Goal: Transaction & Acquisition: Purchase product/service

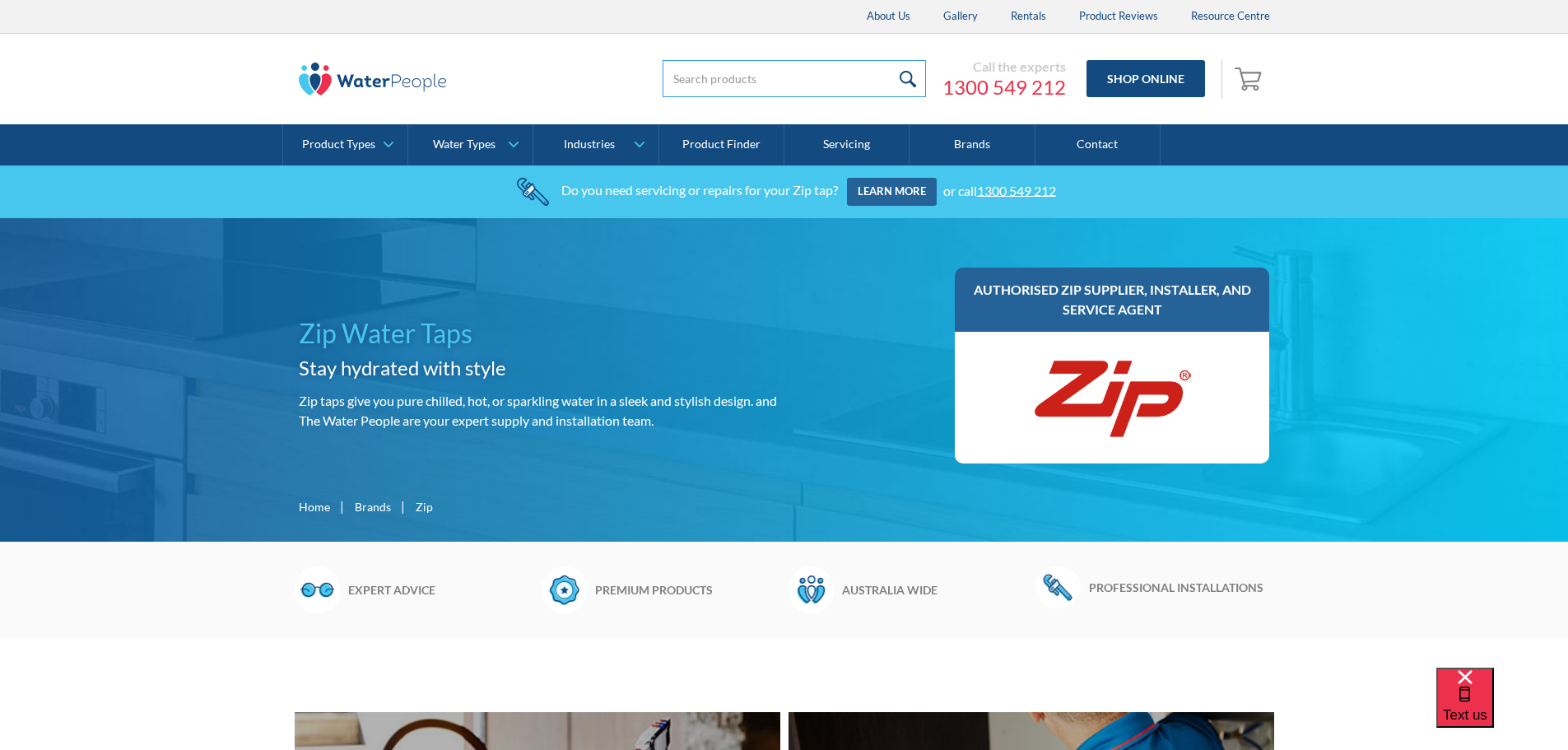
click at [717, 77] on input "search" at bounding box center [794, 79] width 263 height 38
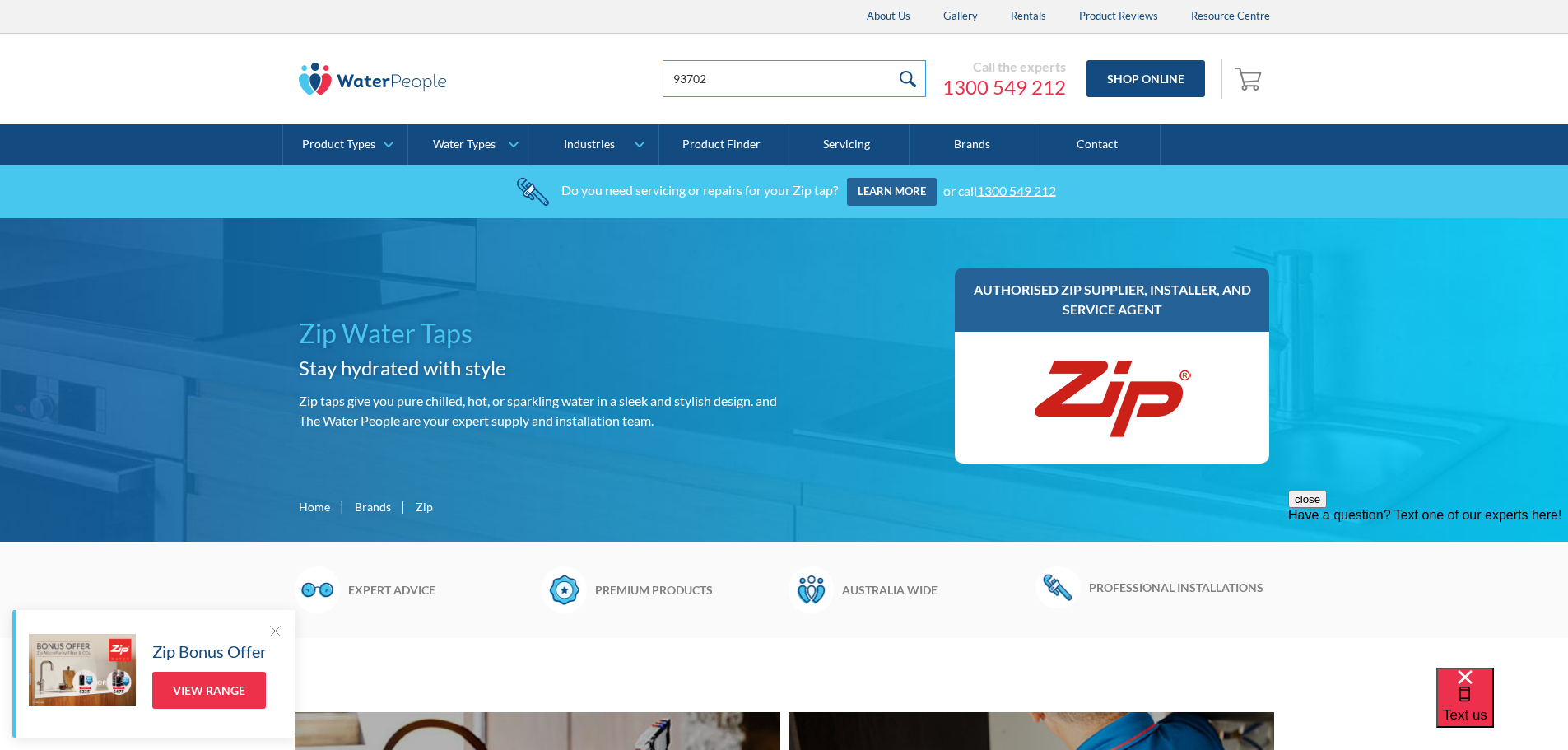
type input "93702"
click at [910, 76] on input "submit" at bounding box center [908, 79] width 36 height 38
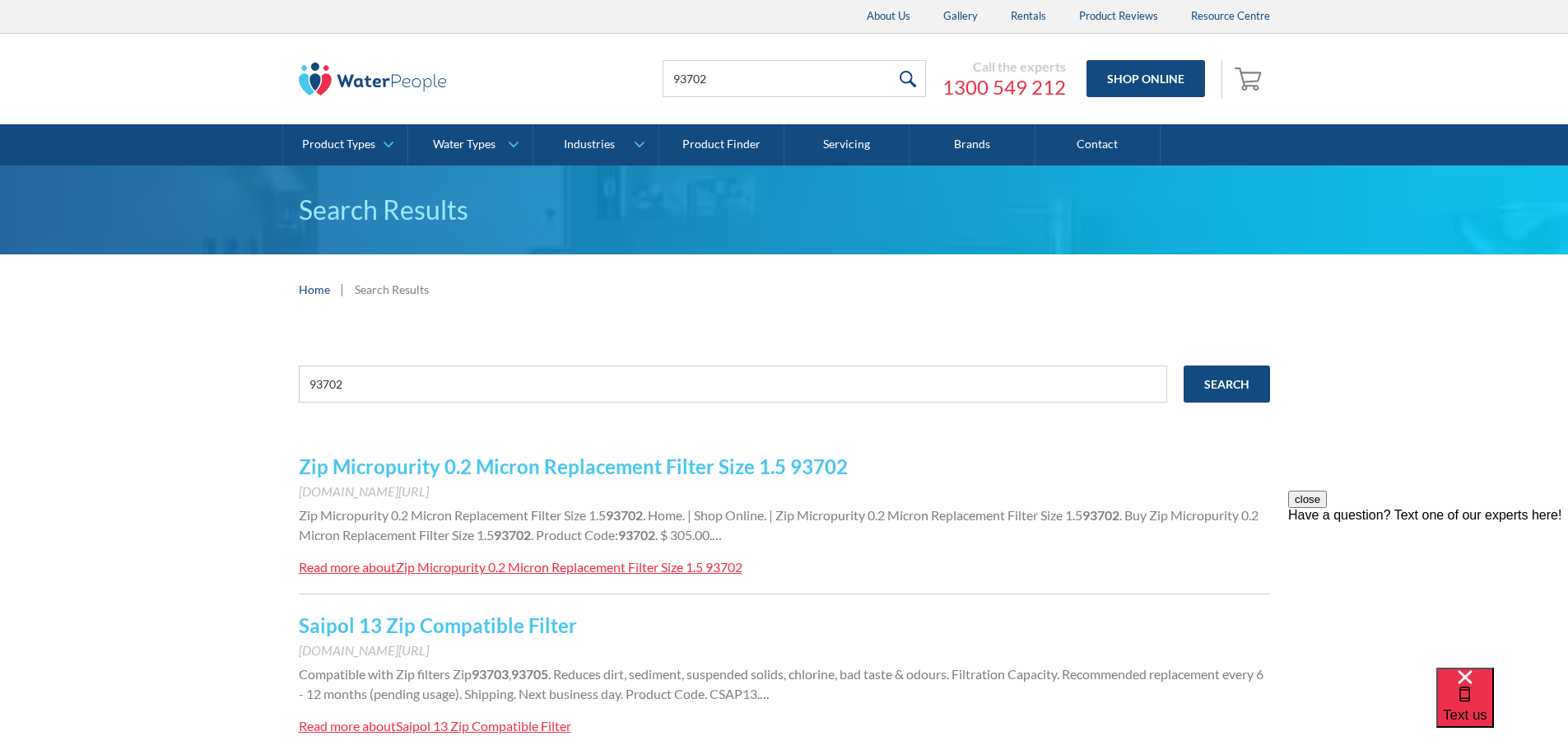
click at [644, 467] on link "Zip Micropurity 0.2 Micron Replacement Filter Size 1.5 93702" at bounding box center [574, 466] width 549 height 23
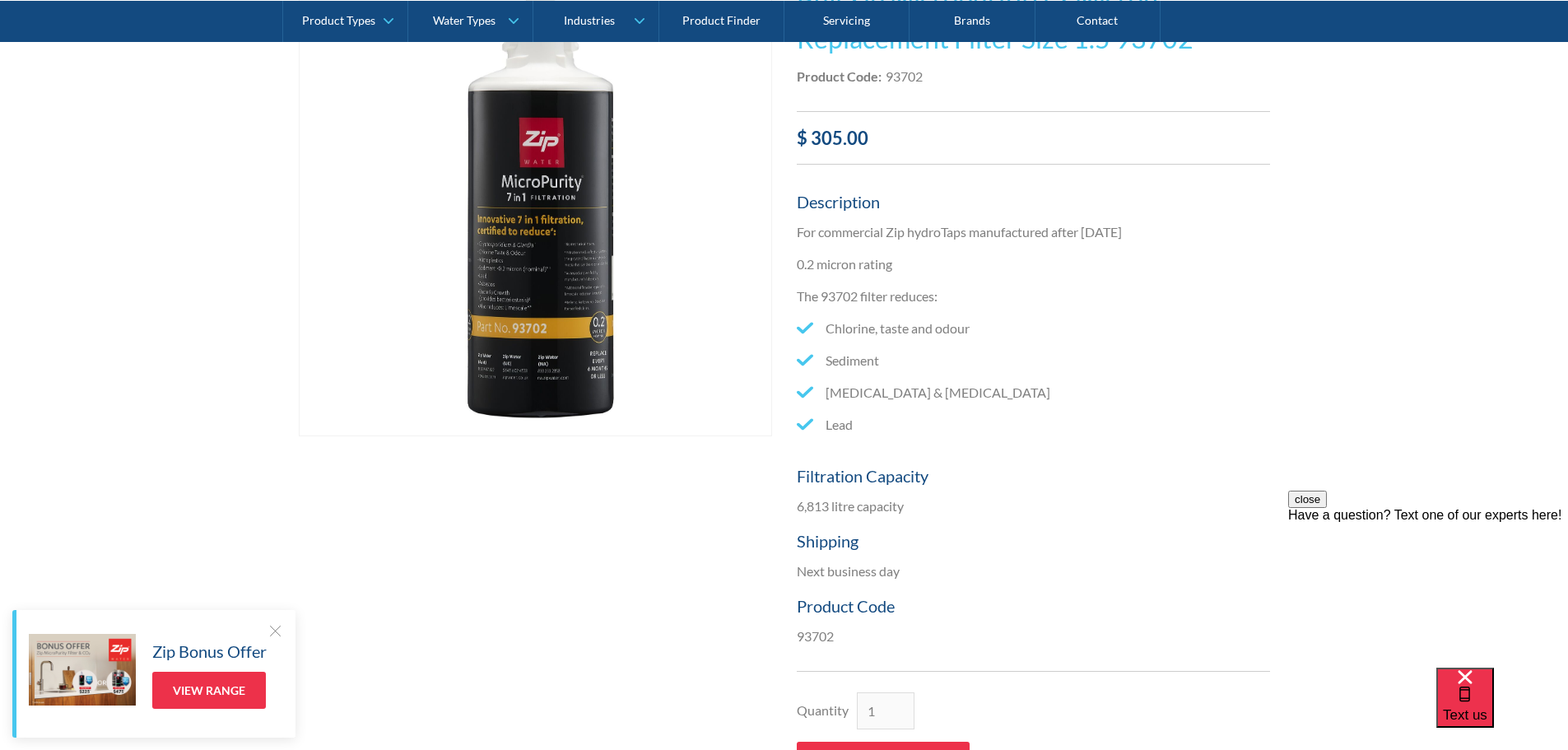
scroll to position [412, 0]
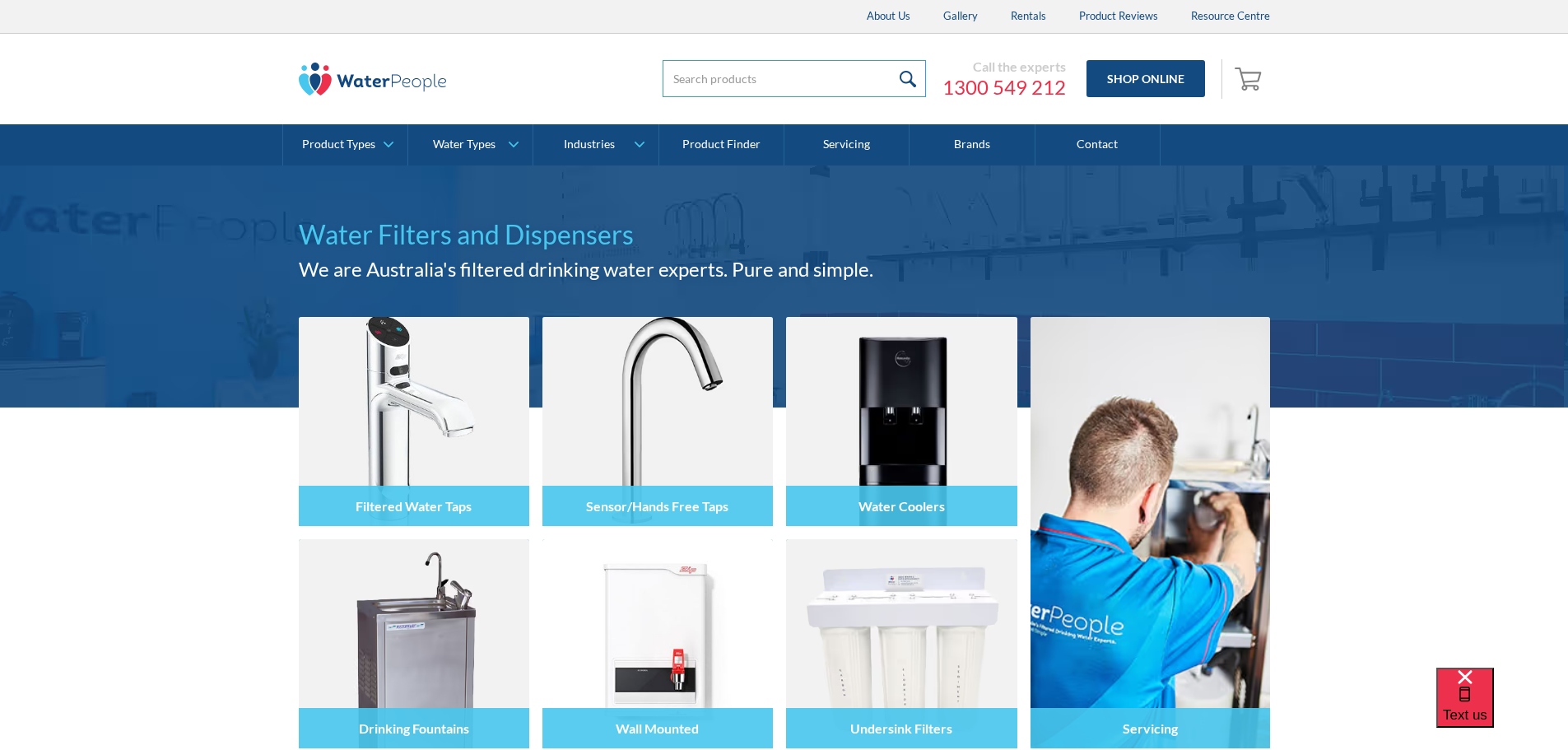
click at [789, 77] on input "search" at bounding box center [794, 79] width 263 height 38
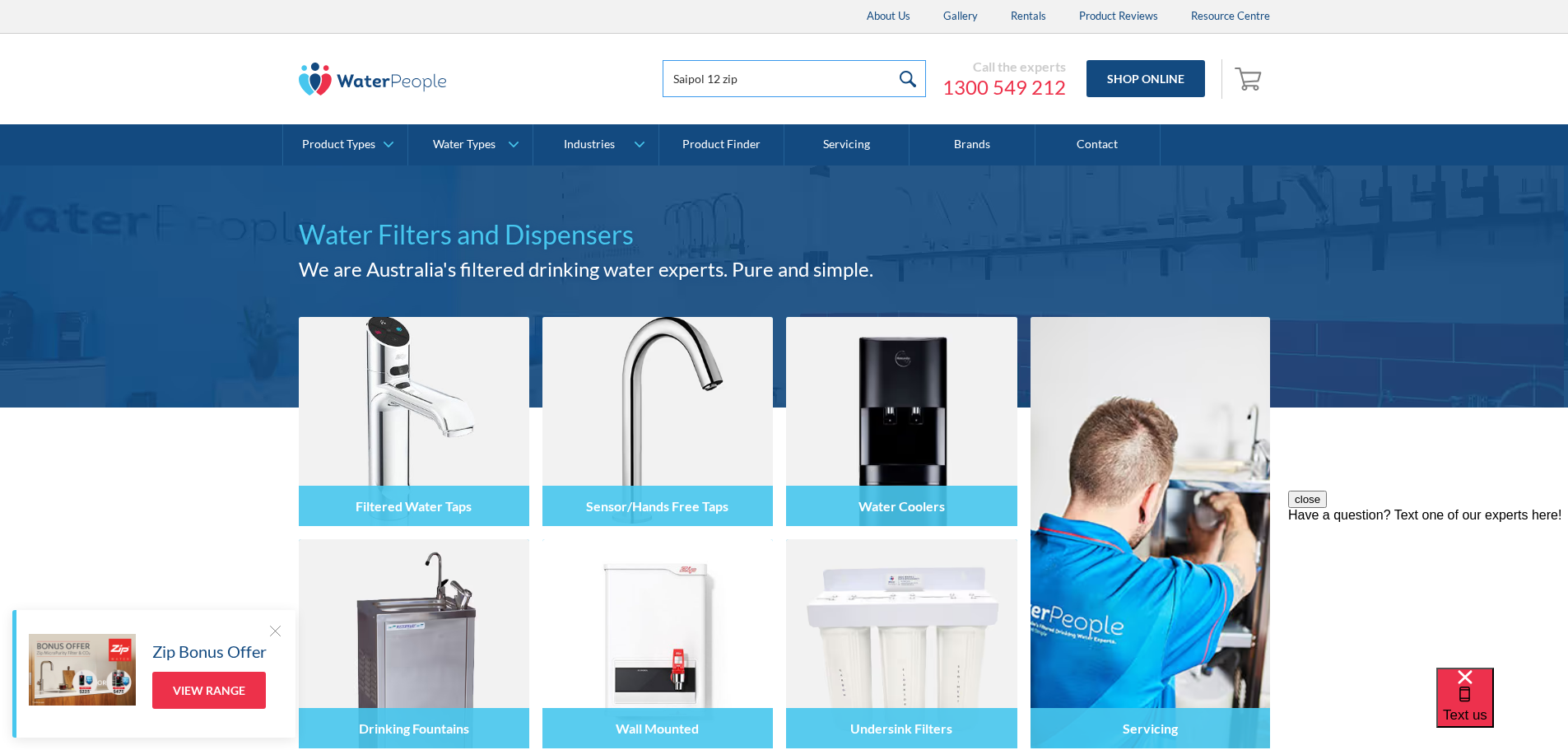
type input "Saipol 12 zip"
click at [890, 60] on input "submit" at bounding box center [908, 79] width 36 height 38
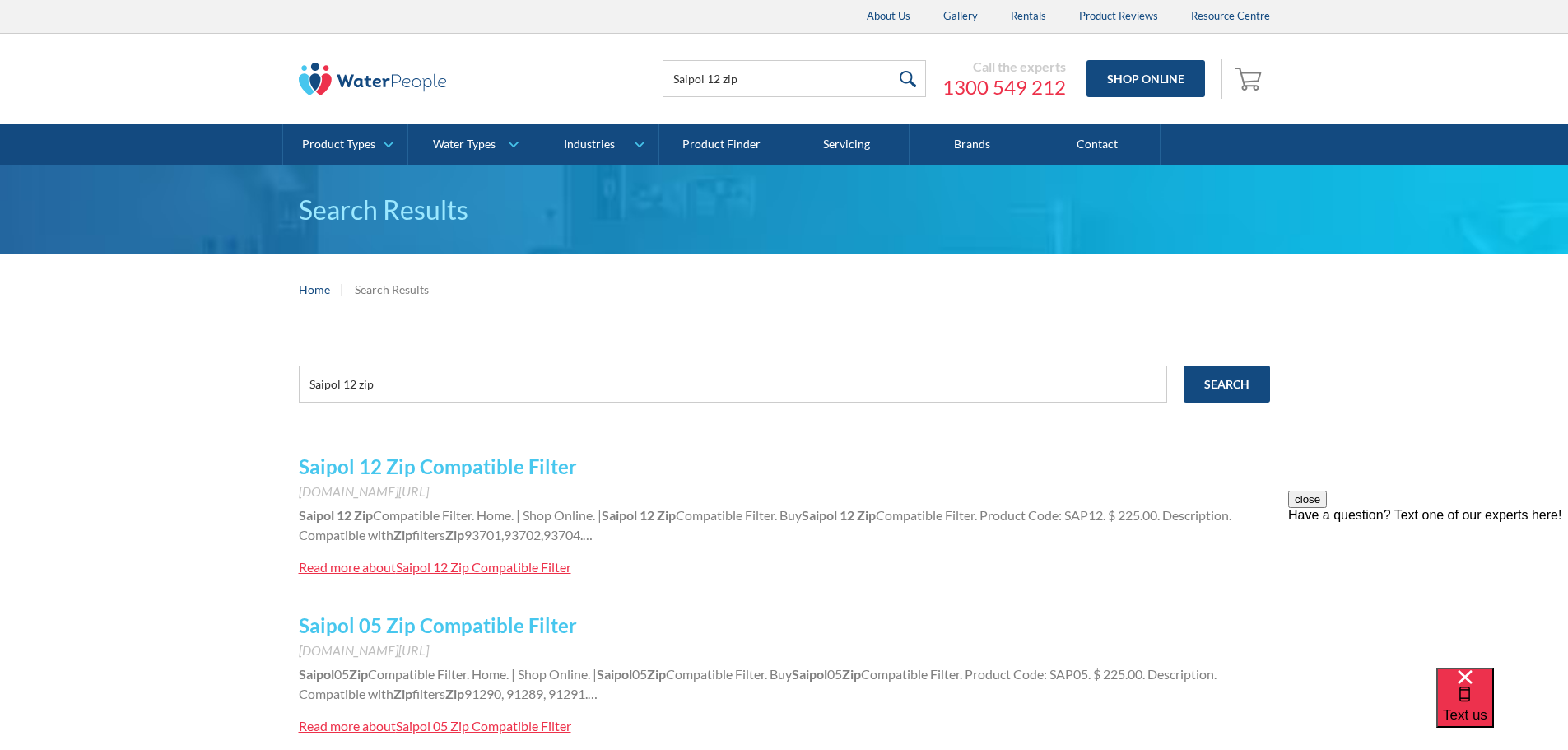
click at [474, 460] on link "Saipol 12 Zip Compatible Filter" at bounding box center [438, 466] width 278 height 23
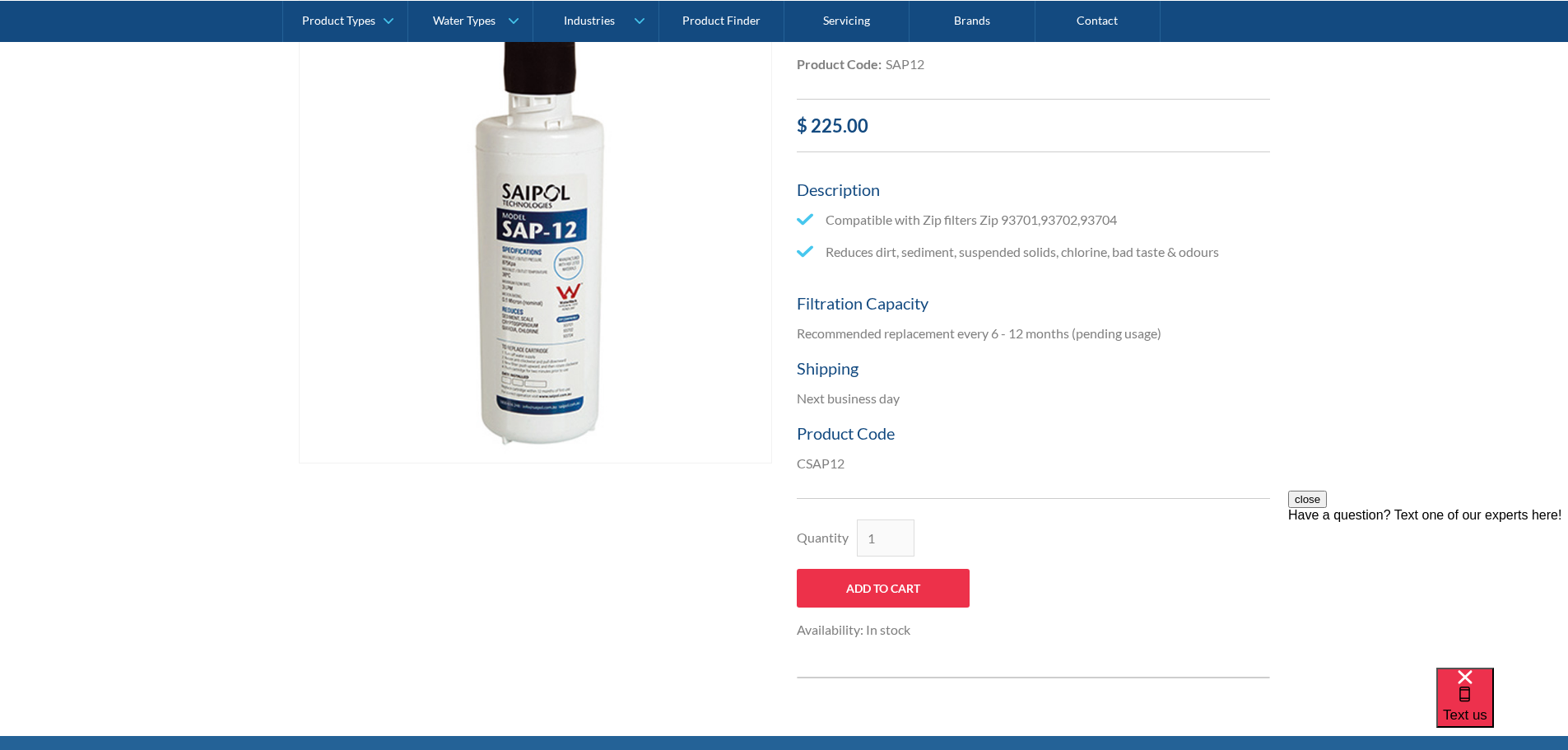
scroll to position [412, 0]
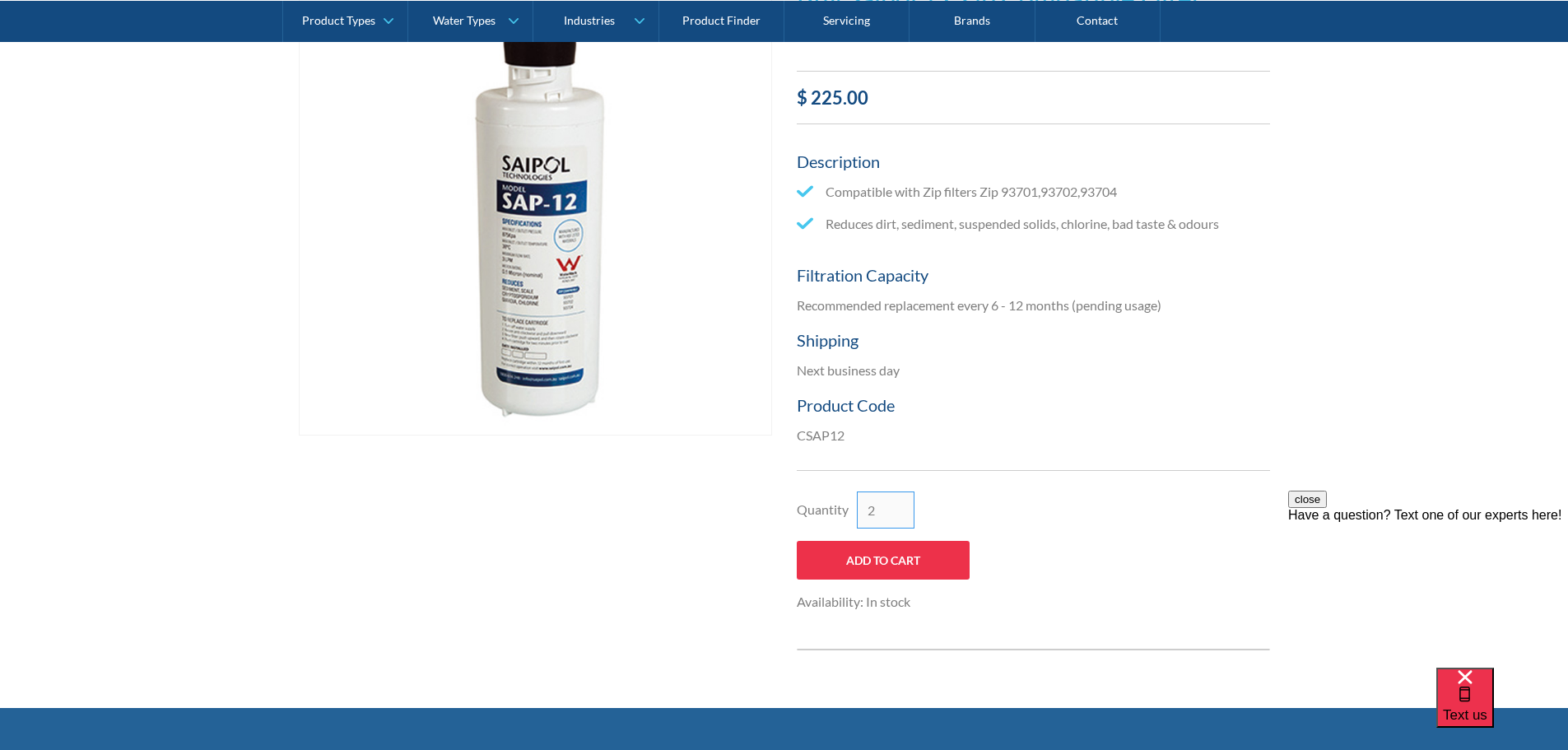
click at [903, 501] on input "2" at bounding box center [885, 510] width 57 height 38
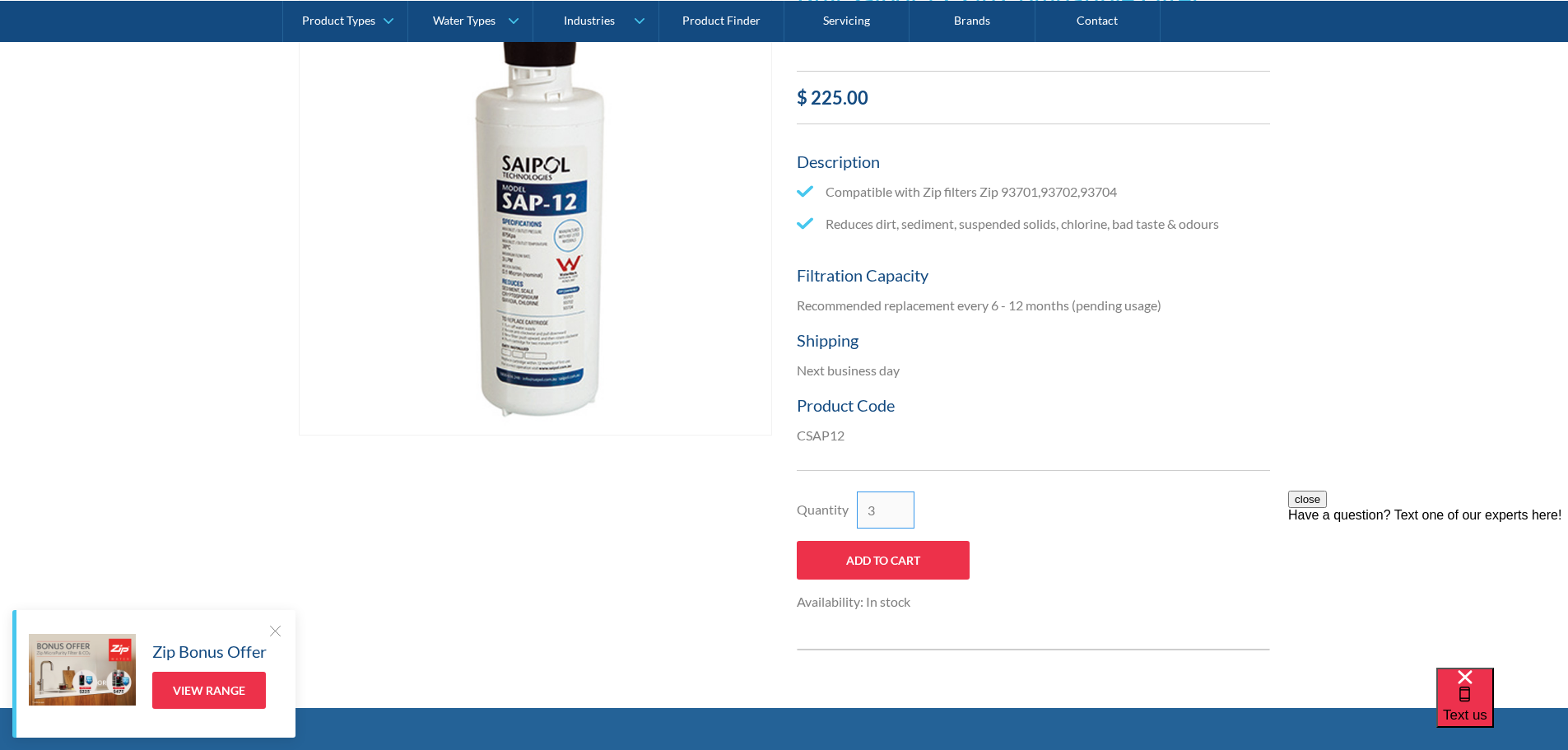
click at [901, 502] on input "3" at bounding box center [885, 510] width 57 height 38
type input "4"
click at [901, 502] on input "4" at bounding box center [885, 510] width 57 height 38
click at [878, 553] on input "Add to Cart" at bounding box center [883, 560] width 172 height 38
type input "Add to Cart"
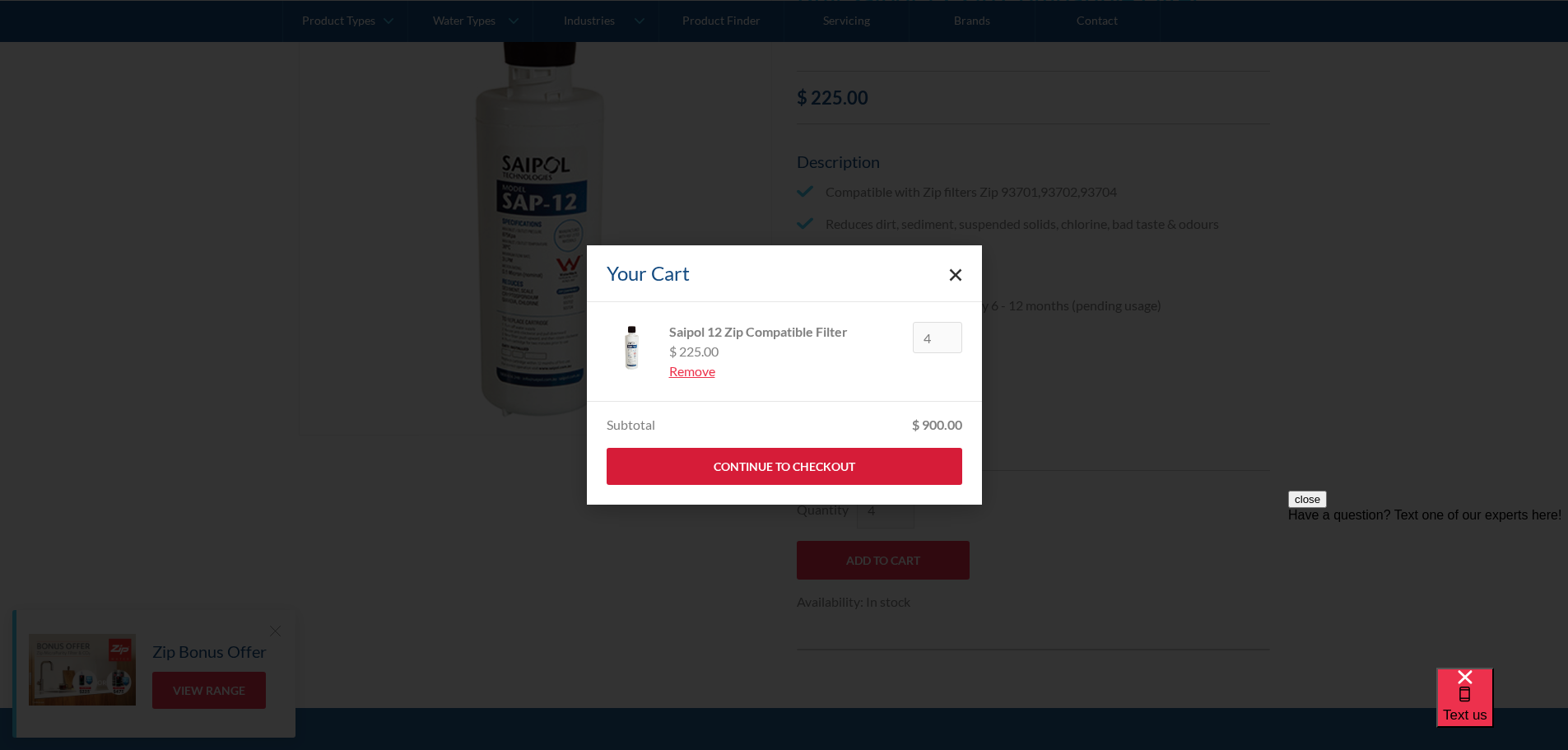
click at [773, 464] on link "Continue to Checkout" at bounding box center [784, 467] width 355 height 38
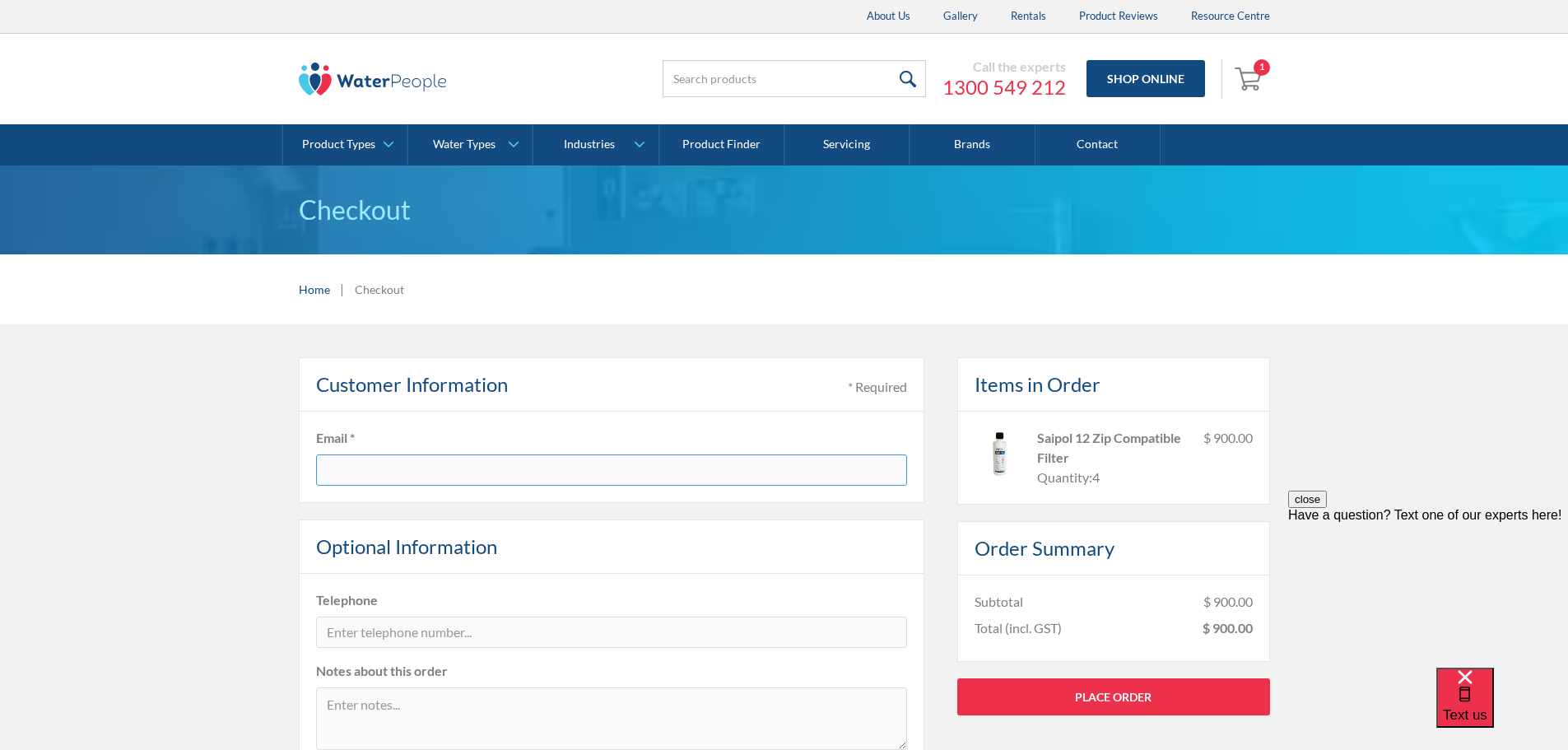
click at [373, 472] on input "text" at bounding box center [611, 470] width 591 height 31
type input "[PERSON_NAME][EMAIL_ADDRESS][DOMAIN_NAME]"
click at [377, 635] on input "tel" at bounding box center [611, 632] width 591 height 31
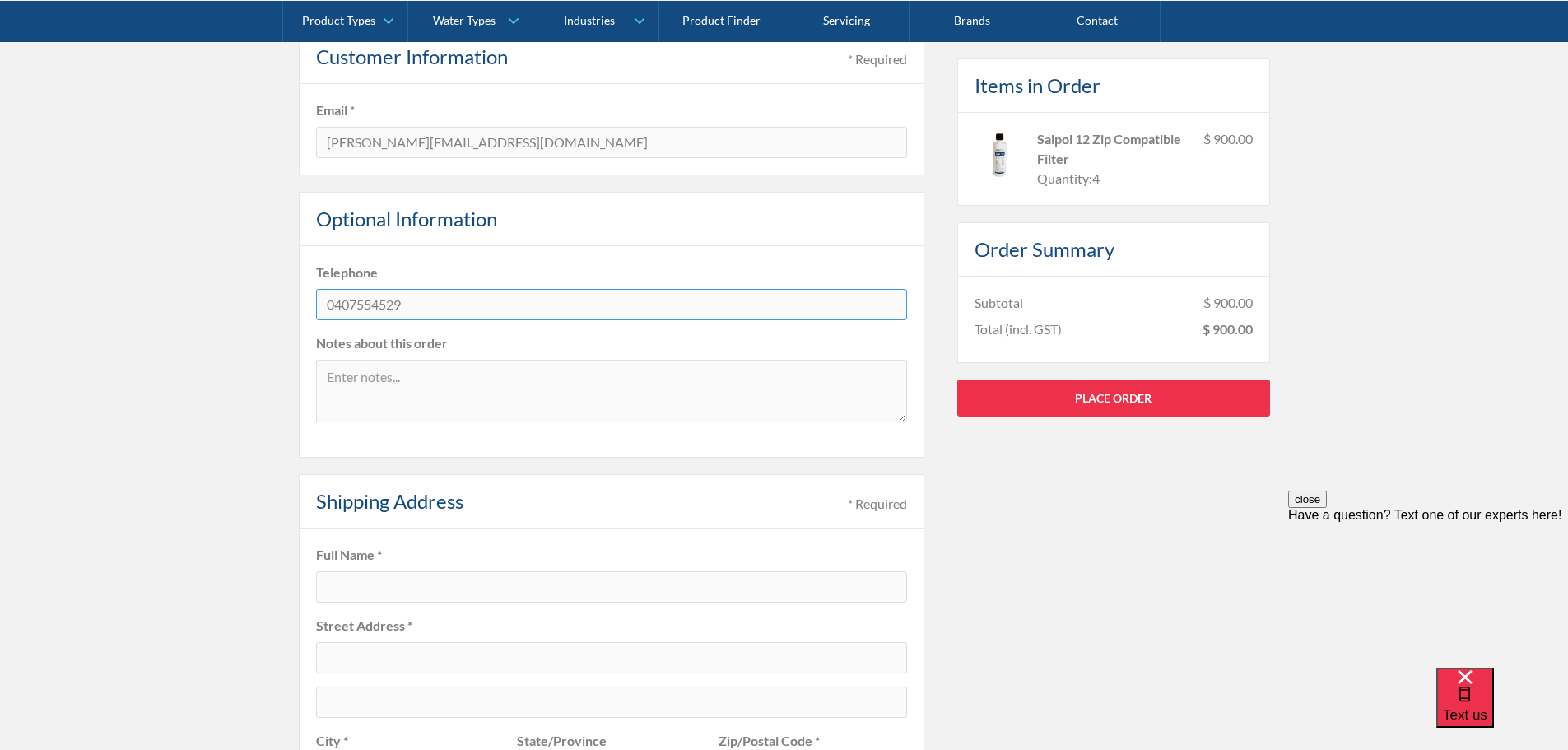
scroll to position [329, 0]
type input "0407554529"
click at [335, 582] on input "text" at bounding box center [611, 585] width 591 height 31
type input "Pure Dairy - Albert Zago"
click at [360, 649] on input "text" at bounding box center [611, 655] width 591 height 31
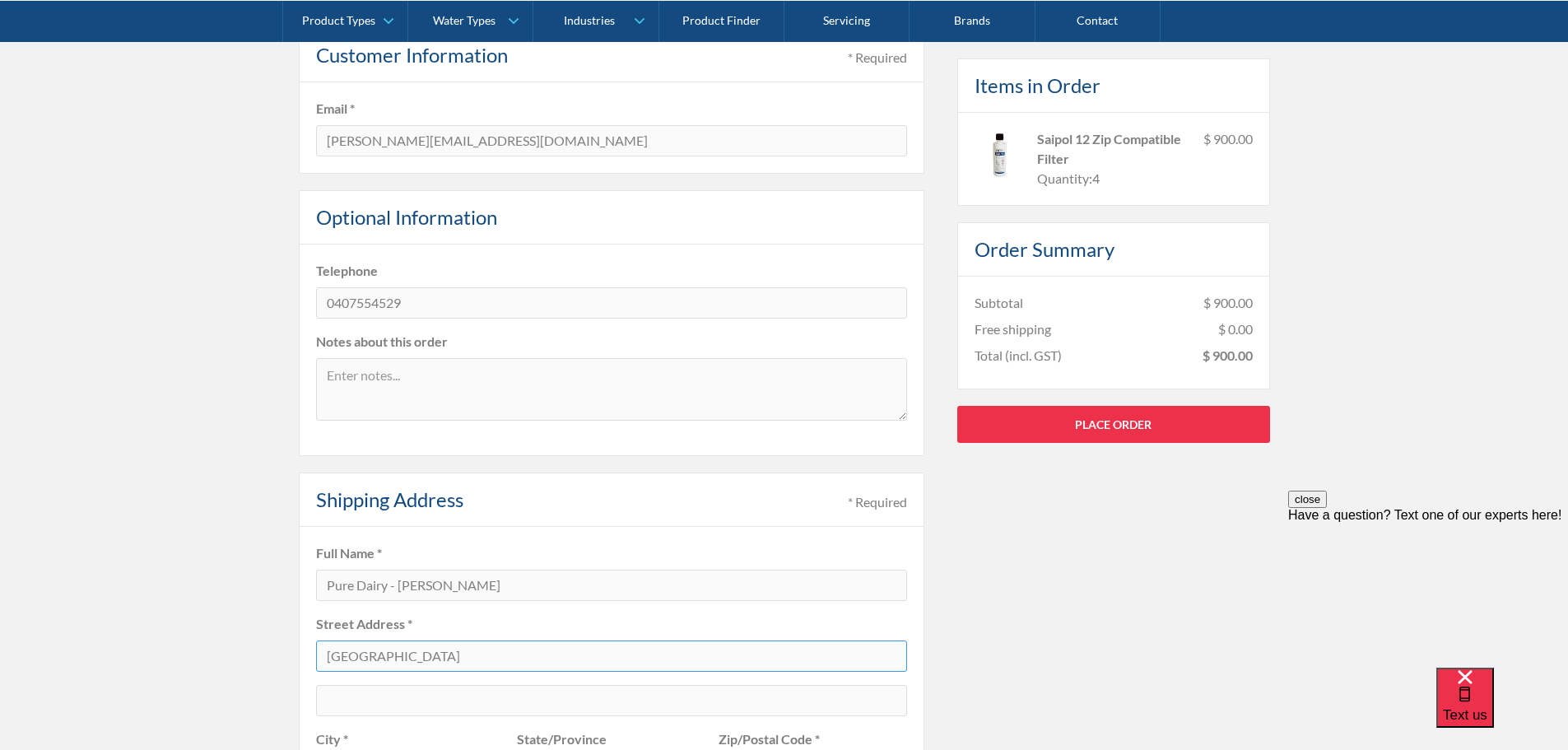
type input "[GEOGRAPHIC_DATA]"
click at [390, 702] on input "text" at bounding box center [611, 700] width 591 height 31
type input "Dandenong South"
click at [572, 705] on input "Dandenong South" at bounding box center [611, 700] width 591 height 31
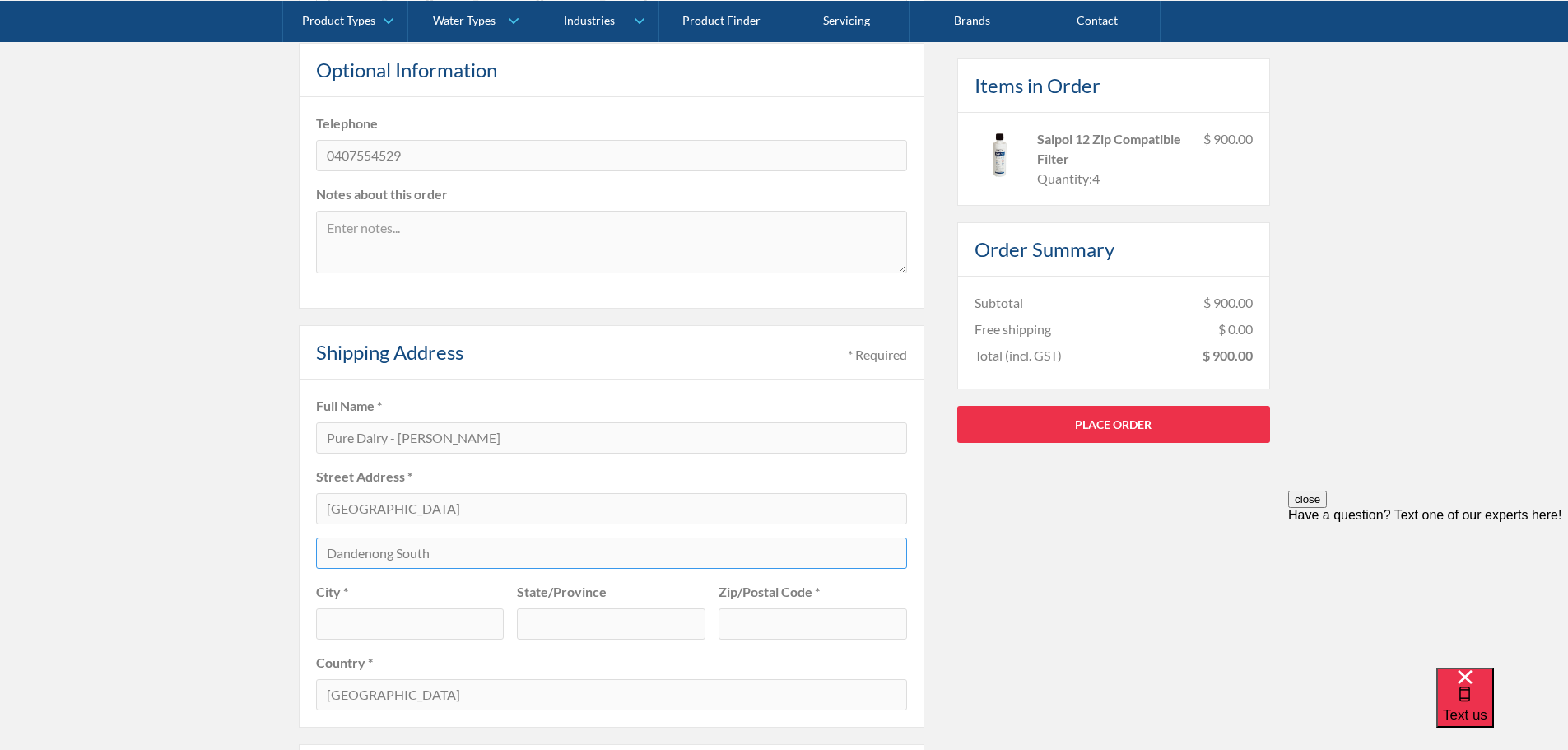
scroll to position [494, 0]
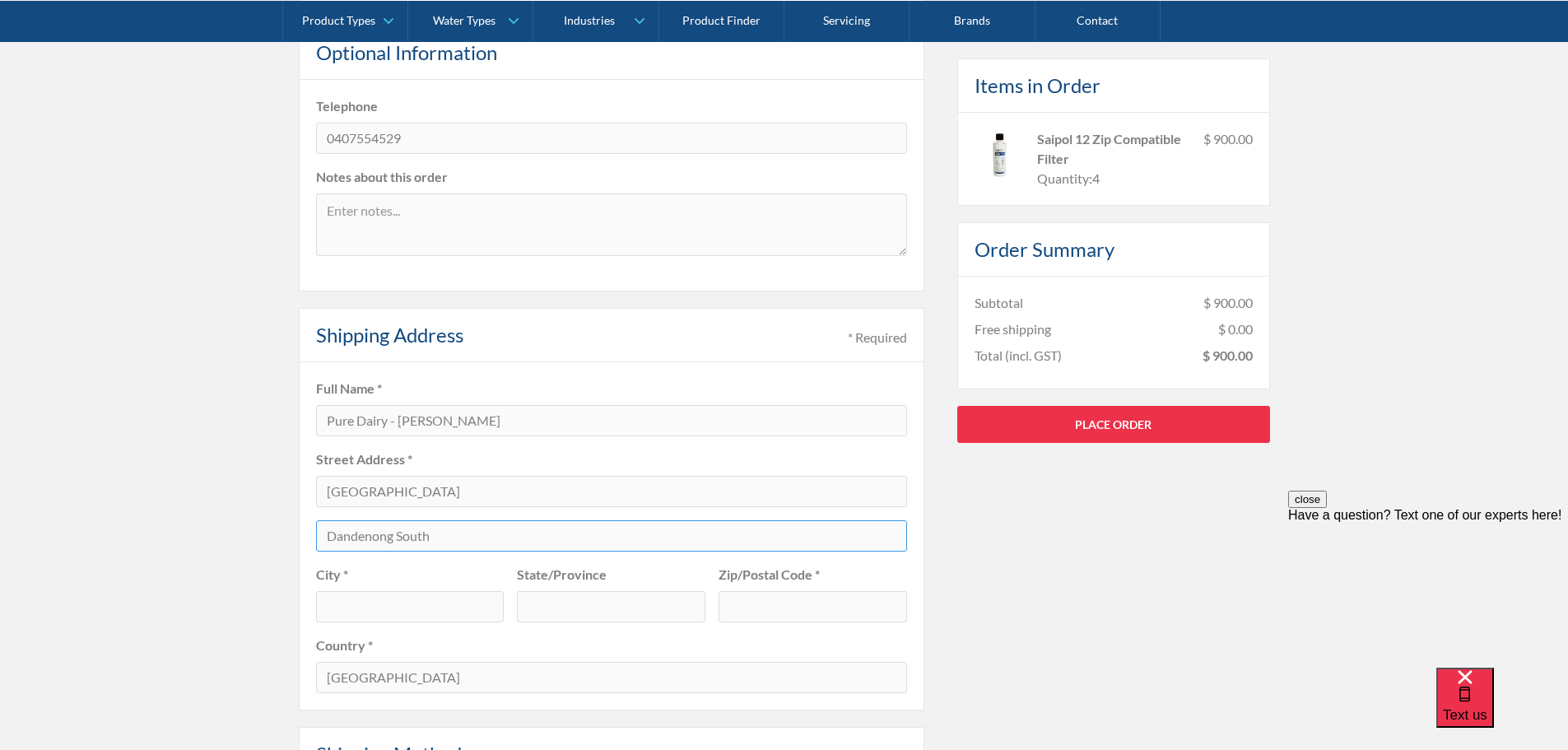
drag, startPoint x: 439, startPoint y: 536, endPoint x: 240, endPoint y: 495, distance: 203.2
click at [240, 495] on div "Pay with browser. Customer Information * Required Email * albert.zago@puredairy…" at bounding box center [784, 507] width 1568 height 1354
click at [356, 602] on input "text" at bounding box center [410, 607] width 188 height 31
click at [346, 609] on input "Dadenong South" at bounding box center [410, 607] width 188 height 31
type input "Dandenong South"
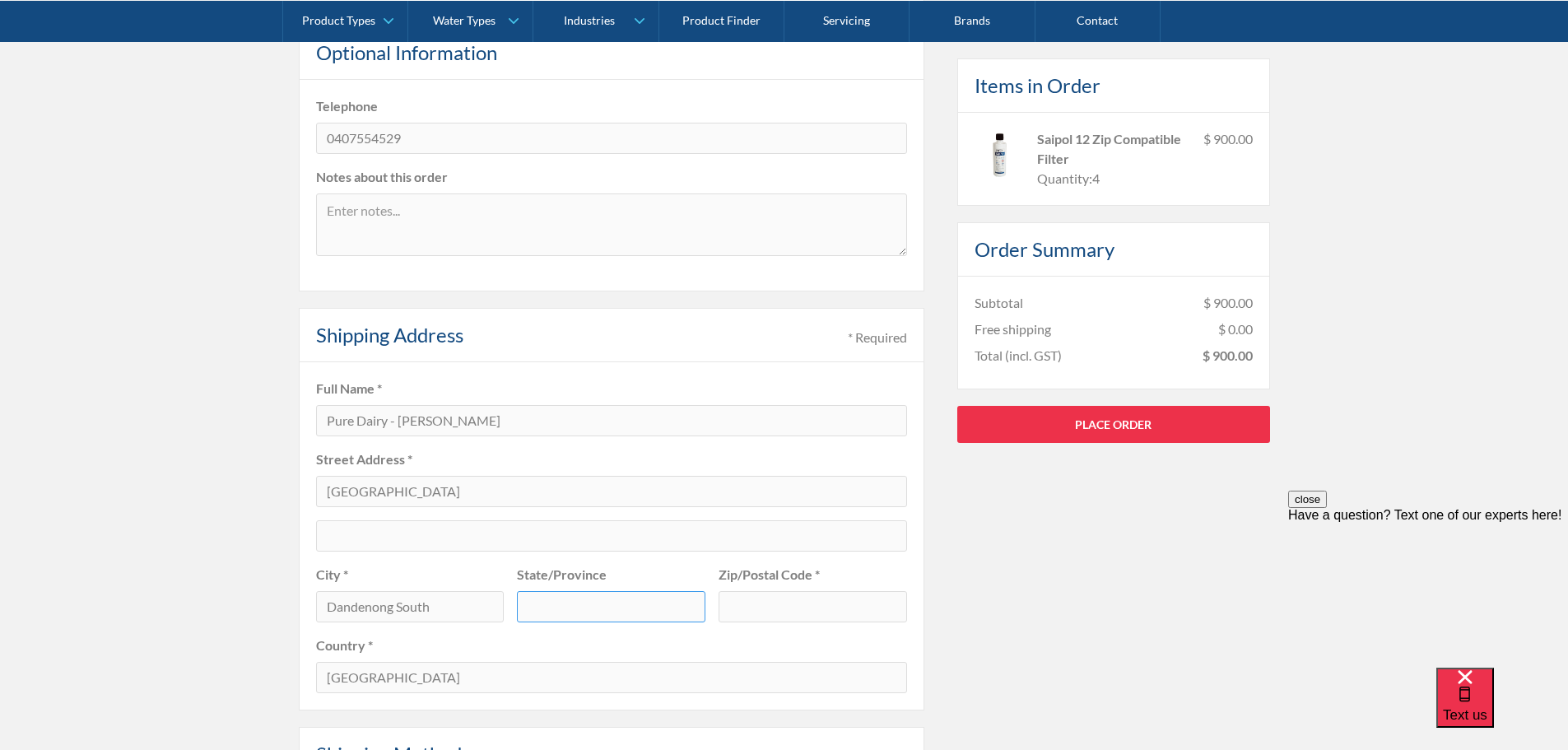
click at [585, 611] on input "text" at bounding box center [611, 607] width 188 height 31
type input "Vic"
click at [786, 608] on input "text" at bounding box center [813, 607] width 188 height 31
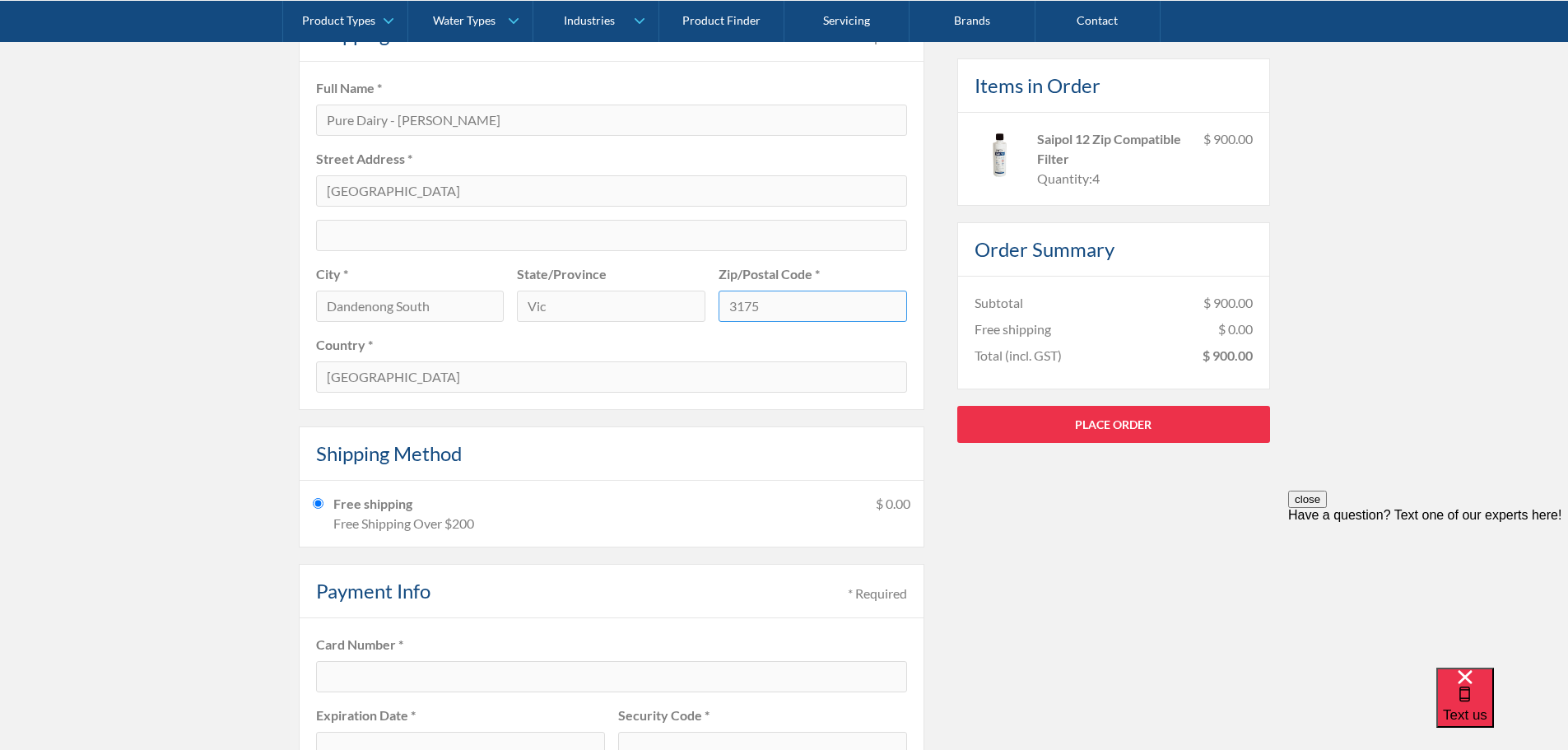
scroll to position [823, 0]
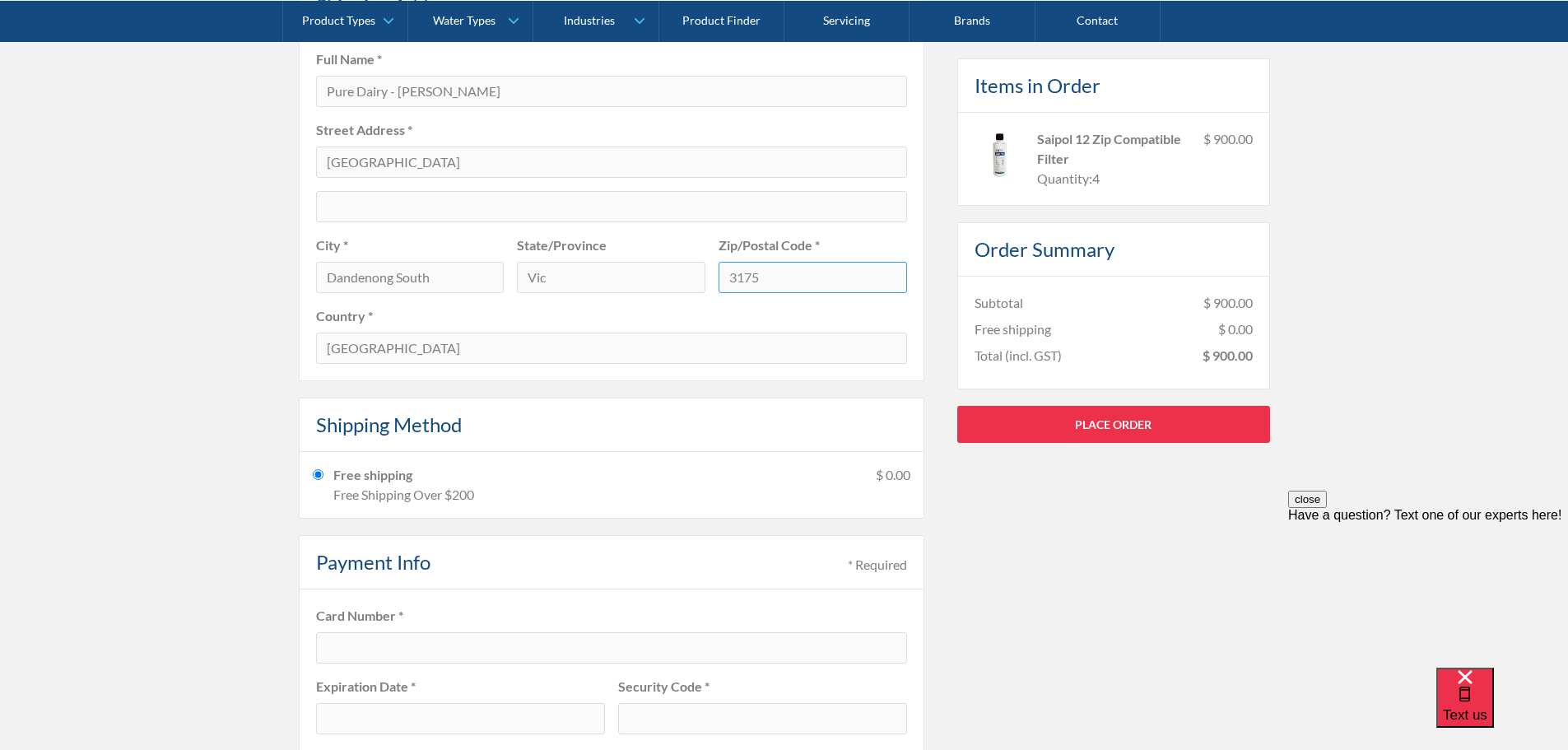
type input "3175"
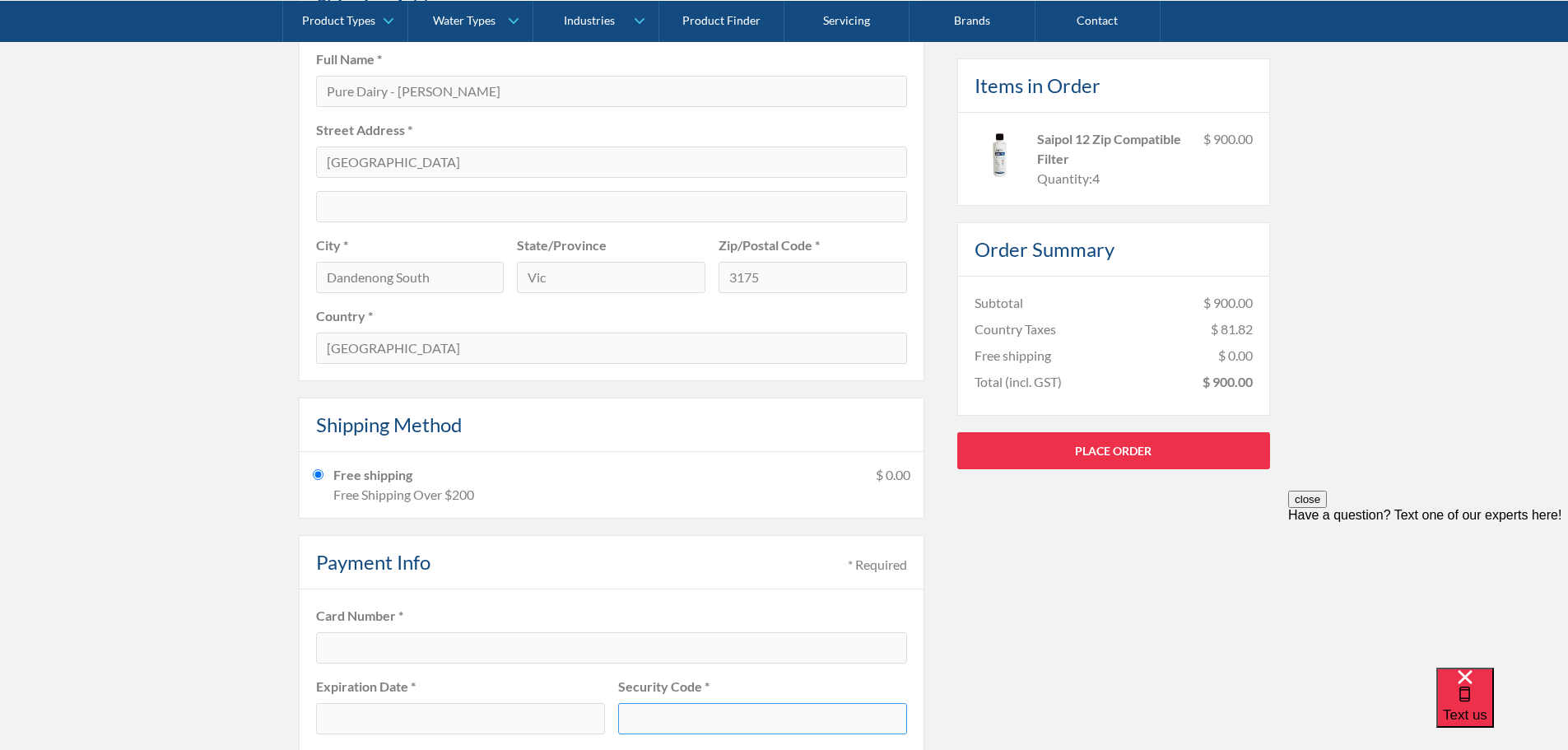
click at [1086, 619] on div "Pay with browser. Customer Information * Required Email * albert.zago@puredairy…" at bounding box center [784, 178] width 971 height 1288
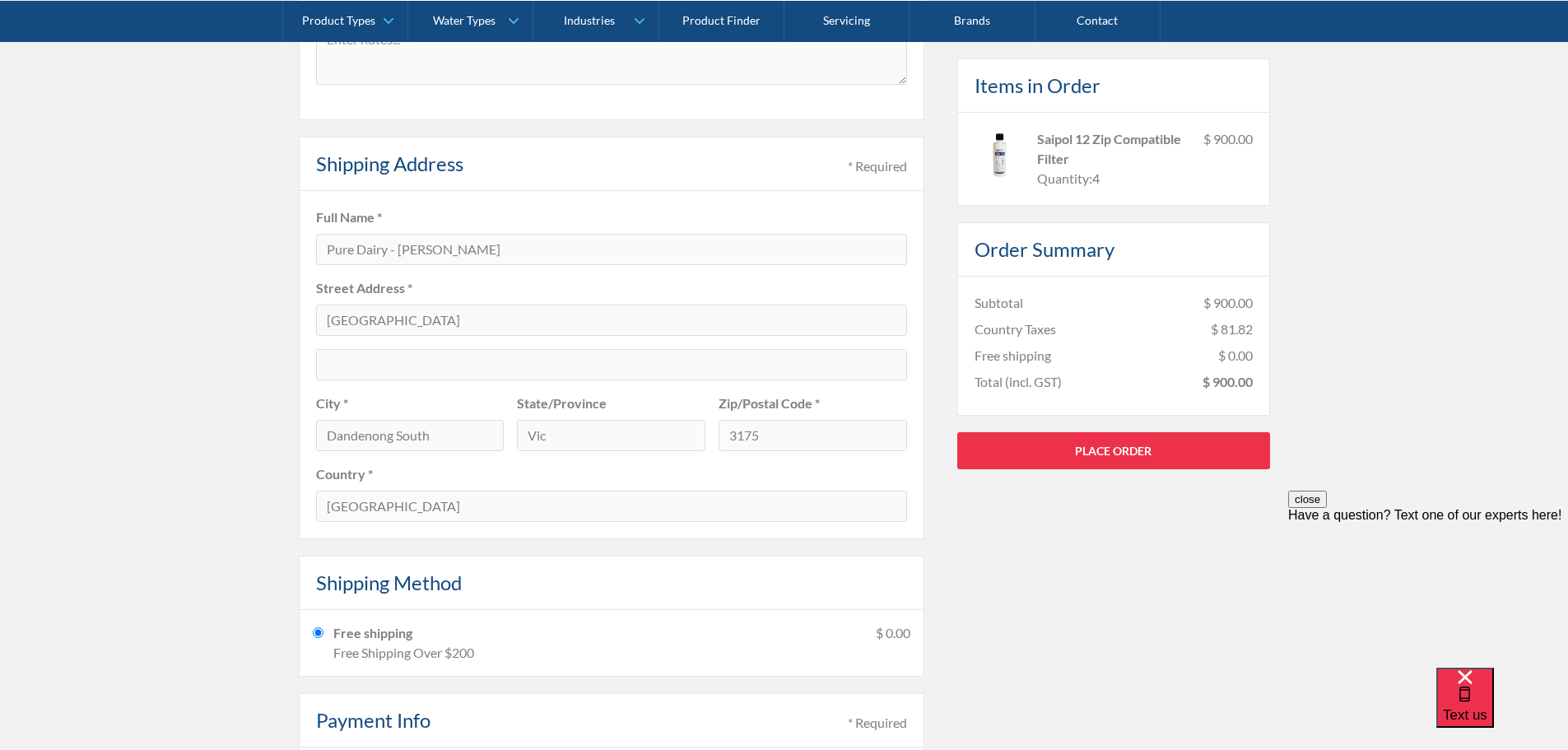
scroll to position [659, 0]
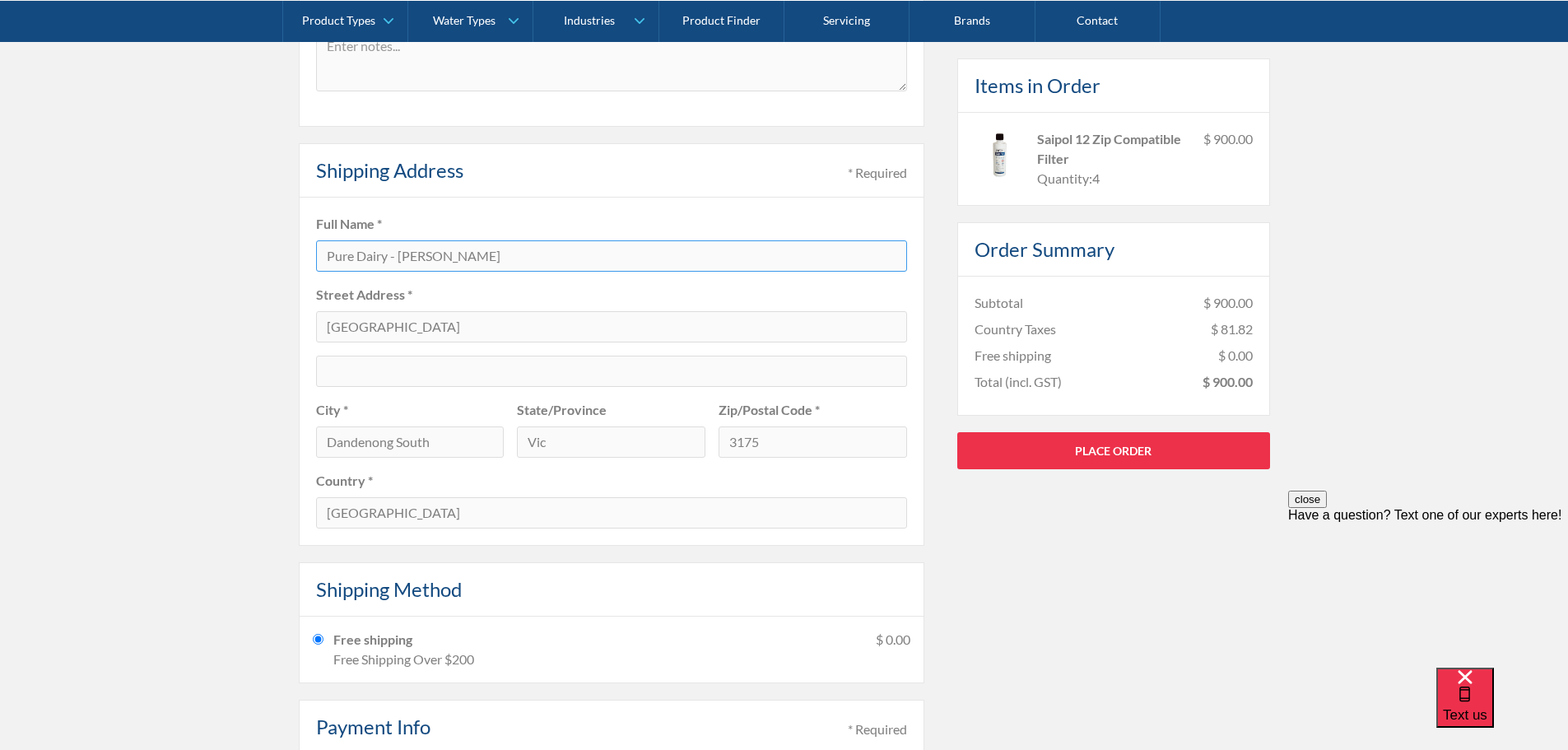
click at [390, 257] on input "Pure Dairy - Albert Zago" at bounding box center [611, 255] width 591 height 31
click at [390, 254] on input "Pure Dairy Food Pty Ltd - Albert Zago" at bounding box center [611, 255] width 591 height 31
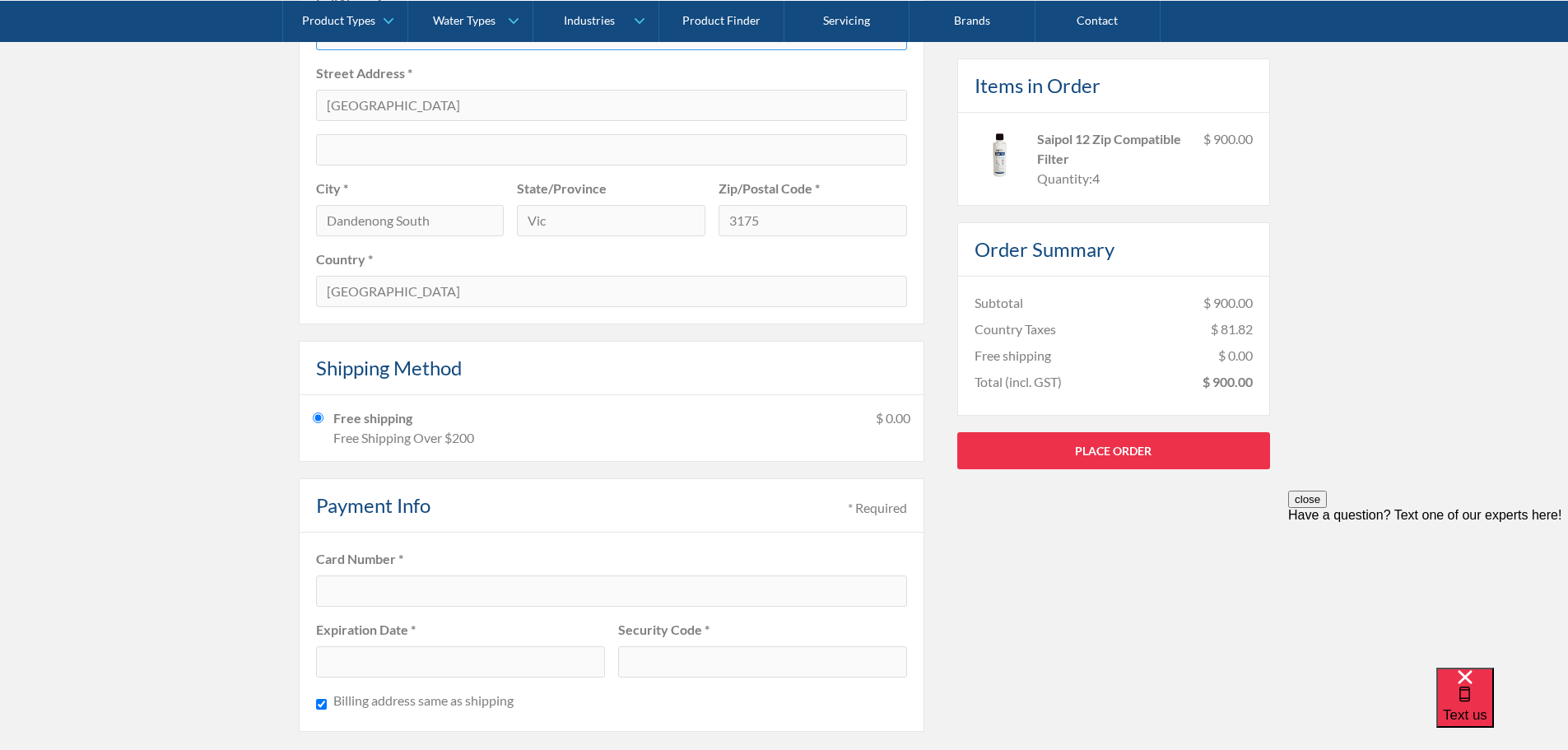
scroll to position [906, 0]
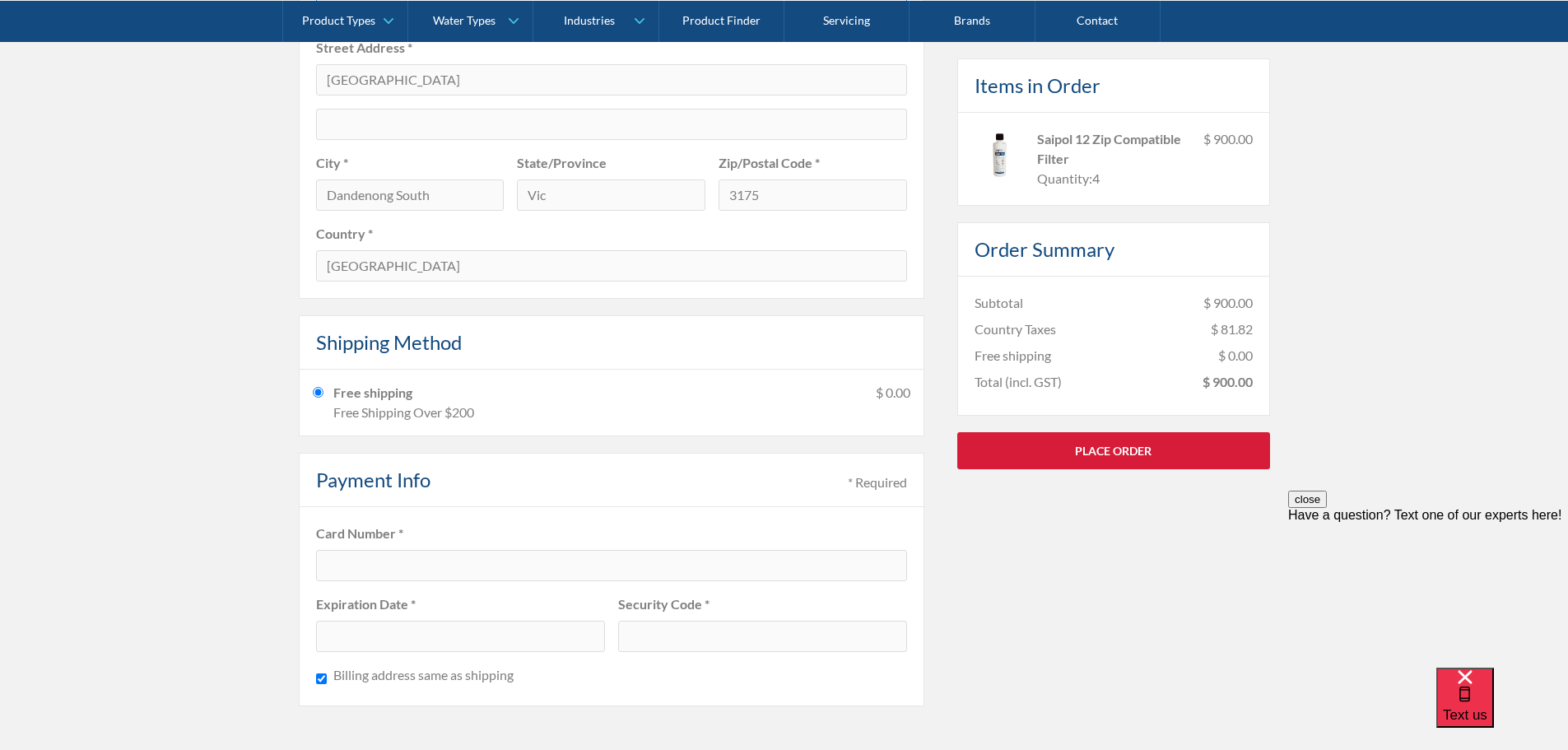
type input "Pure Dairy Food Service Pty Ltd - [PERSON_NAME]"
click at [1091, 455] on link "Place Order" at bounding box center [1113, 450] width 313 height 38
